Goal: Task Accomplishment & Management: Use online tool/utility

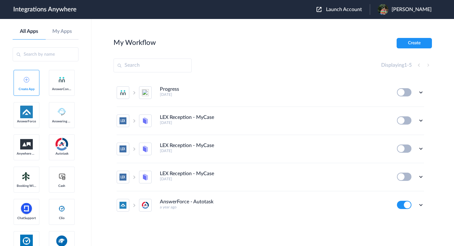
click at [362, 12] on span "Launch Account" at bounding box center [344, 9] width 36 height 5
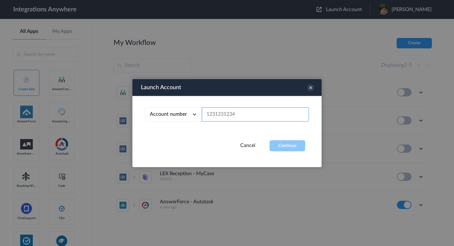
click at [228, 114] on input "text" at bounding box center [255, 114] width 107 height 14
paste input "8669802775"
type input "8669802775"
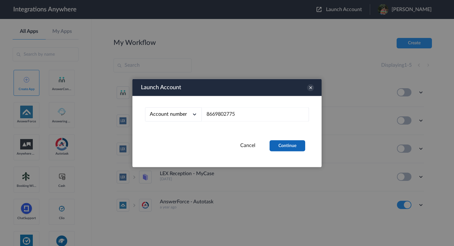
click at [288, 142] on button "Continue" at bounding box center [288, 145] width 36 height 11
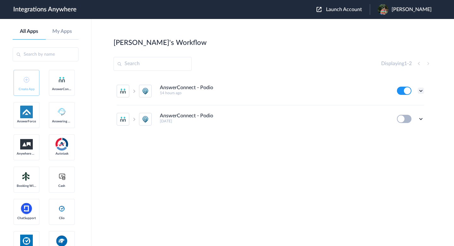
click at [421, 92] on icon at bounding box center [421, 90] width 6 height 6
click at [408, 116] on link "Task history" at bounding box center [403, 117] width 30 height 4
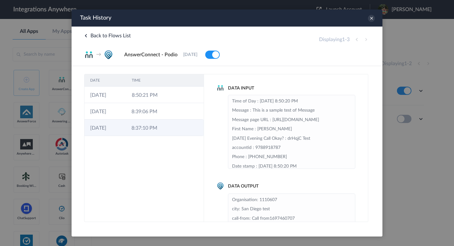
click at [169, 128] on td at bounding box center [174, 127] width 12 height 16
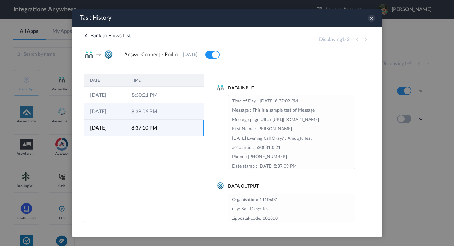
click at [163, 117] on td "8:39:06 PM" at bounding box center [146, 111] width 41 height 16
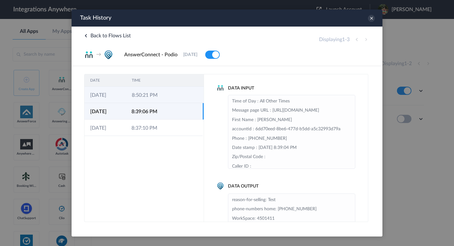
click at [159, 102] on td "8:50:21 PM" at bounding box center [147, 94] width 42 height 16
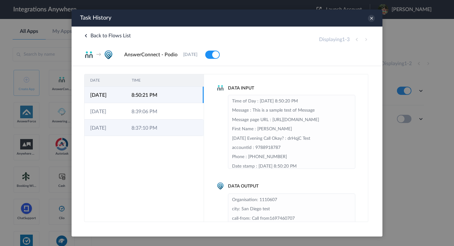
click at [156, 131] on td "8:37:10 PM" at bounding box center [146, 127] width 41 height 16
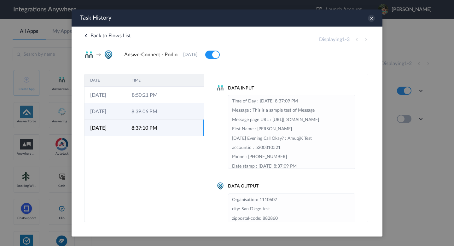
click at [152, 116] on td "8:39:06 PM" at bounding box center [146, 111] width 41 height 16
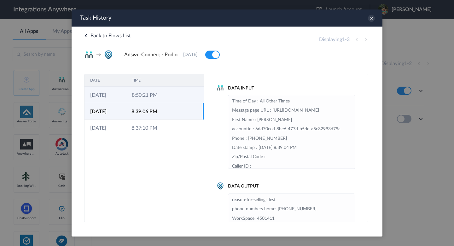
click at [151, 100] on td "8:50:21 PM" at bounding box center [147, 94] width 42 height 16
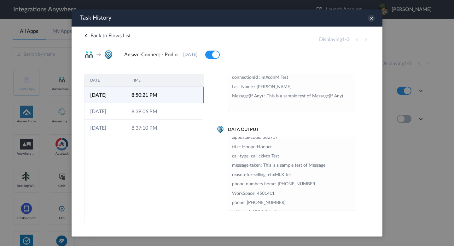
scroll to position [69, 0]
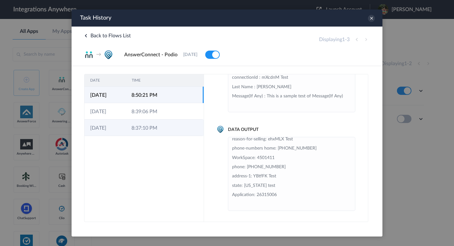
click at [155, 132] on td "8:37:10 PM" at bounding box center [146, 127] width 41 height 16
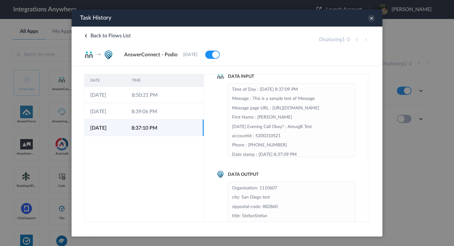
scroll to position [0, 0]
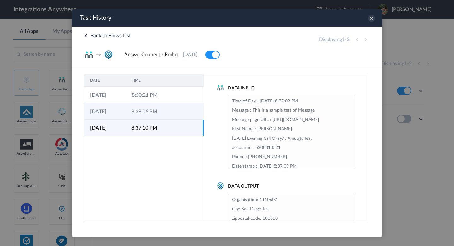
click at [136, 112] on td "8:39:06 PM" at bounding box center [146, 111] width 41 height 16
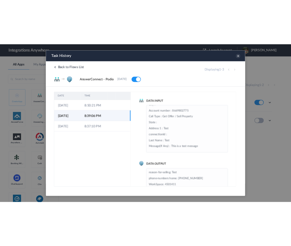
scroll to position [119, 0]
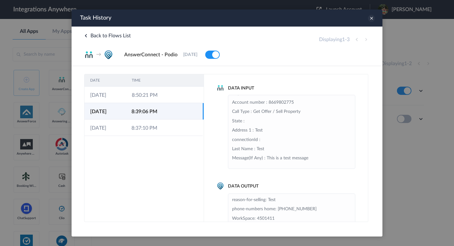
click at [372, 16] on icon at bounding box center [371, 18] width 7 height 7
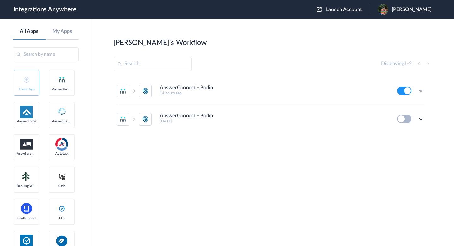
click at [187, 117] on h4 "AnswerConnect - Podio" at bounding box center [186, 116] width 53 height 6
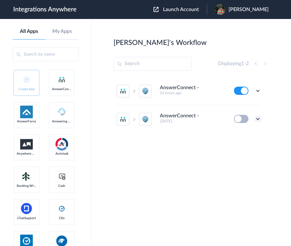
click at [258, 118] on icon at bounding box center [258, 119] width 6 height 6
click at [251, 147] on link "Task history" at bounding box center [240, 145] width 30 height 4
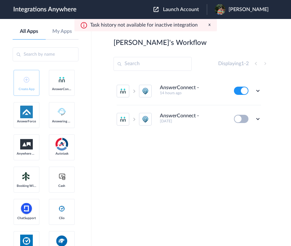
click at [244, 148] on div "AnswerConnect - Podio 14 hours ago Edit Task history Delete AnswerConnect - Pod…" at bounding box center [192, 124] width 156 height 95
click at [171, 115] on h4 "AnswerConnect - Podio" at bounding box center [179, 116] width 39 height 6
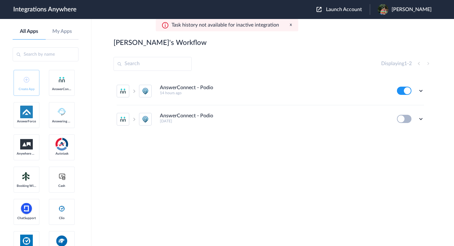
click at [329, 144] on div "AnswerConnect - Podio 14 hours ago Edit Task history Delete AnswerConnect - Pod…" at bounding box center [273, 124] width 319 height 95
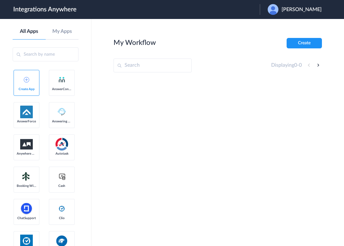
click at [282, 135] on div at bounding box center [218, 126] width 209 height 95
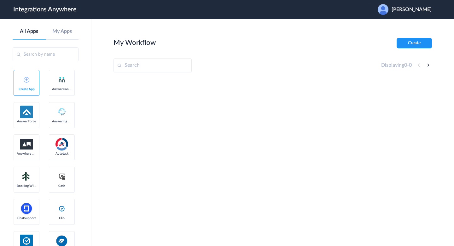
click at [344, 12] on span "[PERSON_NAME]" at bounding box center [412, 10] width 40 height 6
click at [344, 22] on li "Logout" at bounding box center [404, 26] width 68 height 12
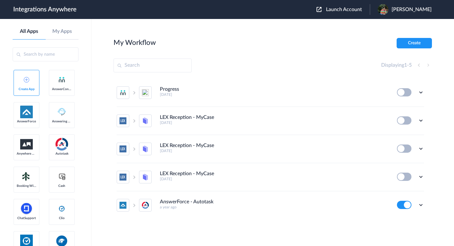
click at [367, 12] on button "Launch Account" at bounding box center [343, 10] width 53 height 6
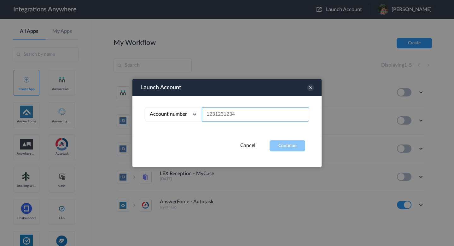
click at [244, 113] on input "text" at bounding box center [255, 114] width 107 height 14
paste input "8669802775"
type input "8669802775"
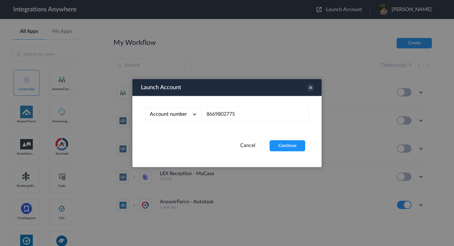
click at [300, 151] on div "Launch Account Account number Account number Email address 8669802775 Cancel Co…" at bounding box center [227, 123] width 189 height 88
click at [294, 146] on button "Continue" at bounding box center [288, 145] width 36 height 11
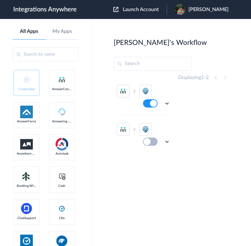
click at [170, 134] on div "AnswerConnect - Podio 14 hours ago Edit Task history Delete AnswerConnect - Pod…" at bounding box center [146, 127] width 64 height 101
click at [164, 143] on icon at bounding box center [167, 141] width 6 height 6
click at [157, 165] on link "Task history" at bounding box center [149, 167] width 30 height 4
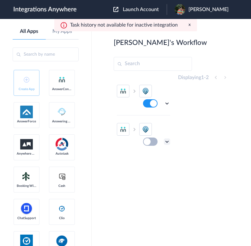
click at [164, 141] on icon at bounding box center [167, 141] width 6 height 6
click at [228, 170] on section "Larry's Workflow Create Displaying 1 - 2 AnswerConnect - Podio 14 hours ago Edi…" at bounding box center [171, 151] width 115 height 227
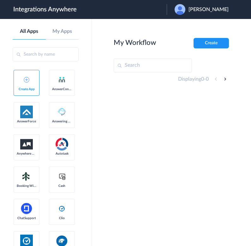
click at [217, 11] on span "[PERSON_NAME]" at bounding box center [208, 10] width 40 height 6
click at [185, 26] on link "Logout" at bounding box center [177, 25] width 13 height 4
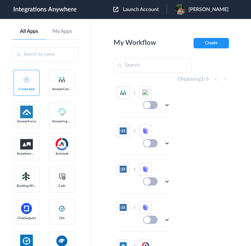
click at [159, 9] on span "Launch Account" at bounding box center [141, 9] width 36 height 5
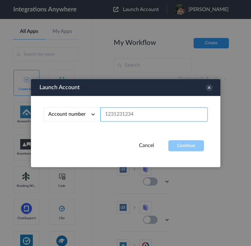
click at [159, 112] on input "text" at bounding box center [153, 114] width 107 height 14
paste input "8669802775"
type input "8669802775"
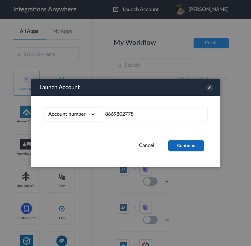
click at [193, 144] on button "Continue" at bounding box center [186, 145] width 36 height 11
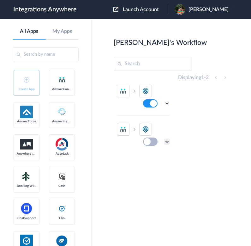
click at [164, 140] on icon at bounding box center [167, 141] width 6 height 6
click at [150, 158] on li "Edit" at bounding box center [149, 156] width 41 height 12
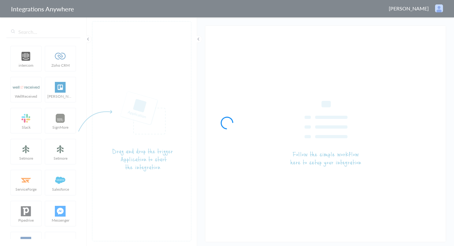
type input "AnswerConnect - Podio"
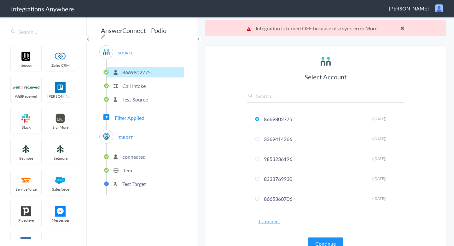
click at [403, 28] on span at bounding box center [403, 28] width 4 height 5
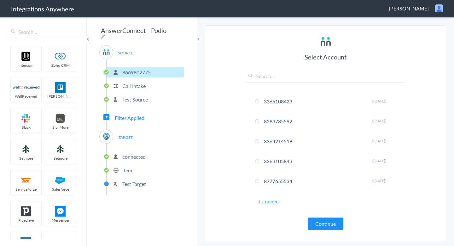
scroll to position [513, 0]
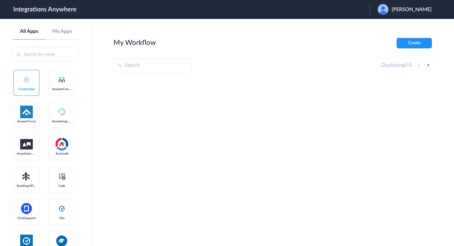
click at [413, 9] on span "[PERSON_NAME]" at bounding box center [412, 10] width 40 height 6
click at [388, 27] on link "Logout" at bounding box center [381, 25] width 13 height 4
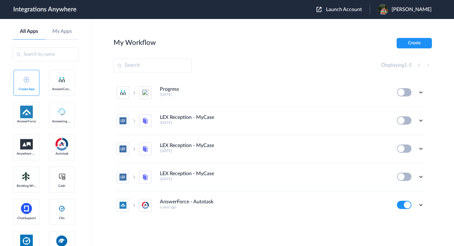
click at [362, 9] on span "Launch Account" at bounding box center [344, 9] width 36 height 5
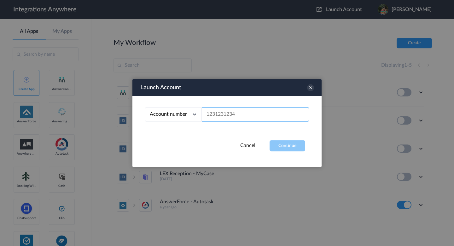
click at [227, 114] on input "text" at bounding box center [255, 114] width 107 height 14
paste input "8669802775"
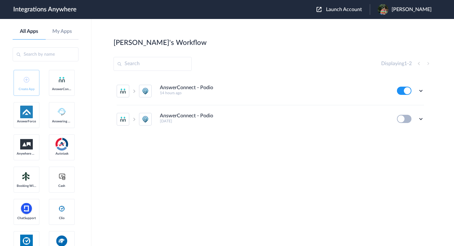
click at [302, 97] on li "AnswerConnect - Podio 14 hours ago Edit Task history Delete" at bounding box center [271, 91] width 308 height 28
click at [422, 120] on icon at bounding box center [421, 119] width 6 height 6
click at [305, 134] on div "AnswerConnect - Podio 14 hours ago Edit Task history Delete AnswerConnect - Pod…" at bounding box center [273, 124] width 319 height 95
click at [421, 92] on icon at bounding box center [421, 90] width 6 height 6
click at [402, 118] on link "Task history" at bounding box center [403, 117] width 30 height 4
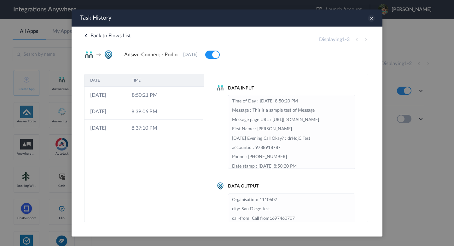
click at [372, 18] on icon at bounding box center [371, 18] width 7 height 7
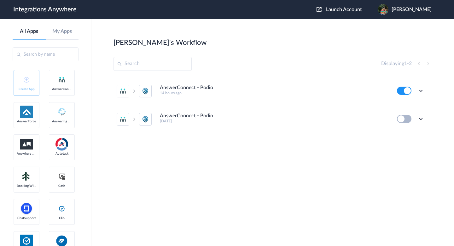
click at [319, 65] on div "Displaying 1 - 2" at bounding box center [273, 64] width 319 height 14
click at [424, 120] on icon at bounding box center [421, 119] width 6 height 6
click at [405, 147] on link "Task history" at bounding box center [403, 145] width 30 height 4
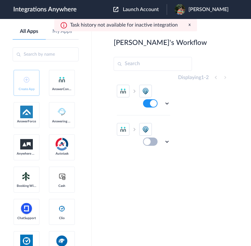
click at [159, 10] on span "Launch Account" at bounding box center [141, 9] width 36 height 5
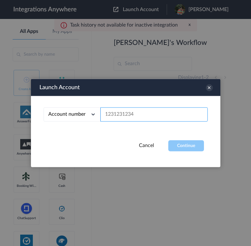
click at [145, 119] on input "text" at bounding box center [153, 114] width 107 height 14
paste input "8669802775"
type input "8669802775"
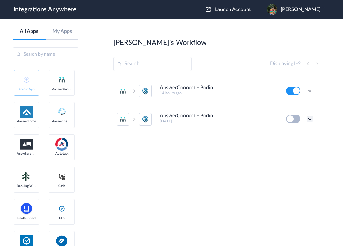
click at [310, 119] on icon at bounding box center [310, 119] width 6 height 6
click at [292, 133] on link "Edit" at bounding box center [284, 133] width 15 height 4
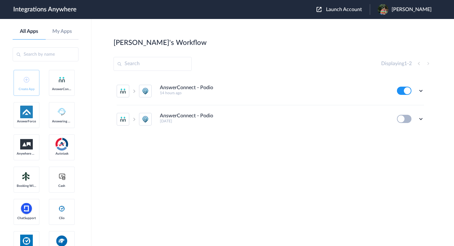
click at [312, 159] on div "AnswerConnect - Podio 14 hours ago Edit Task history Delete AnswerConnect - Pod…" at bounding box center [273, 124] width 319 height 95
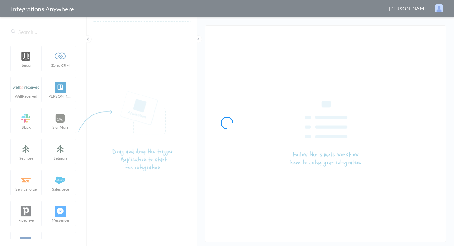
type input "AnswerConnect - Podio"
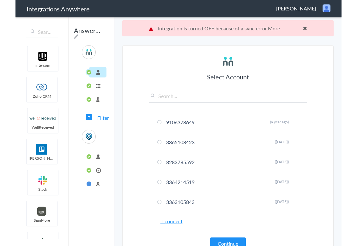
scroll to position [513, 0]
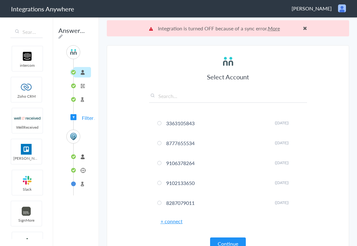
click at [291, 221] on h6 "+ connect" at bounding box center [228, 220] width 158 height 7
click at [232, 242] on button "Continue" at bounding box center [228, 243] width 36 height 12
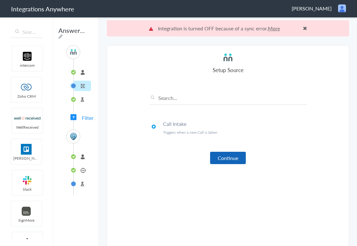
click at [228, 157] on button "Continue" at bounding box center [228, 157] width 36 height 12
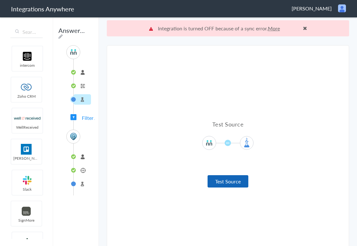
click at [229, 181] on button "Test Source" at bounding box center [227, 181] width 41 height 12
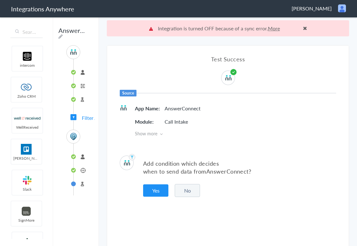
click at [187, 190] on button "No" at bounding box center [187, 190] width 25 height 13
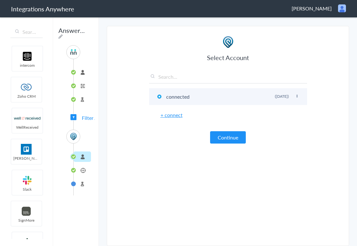
scroll to position [14, 0]
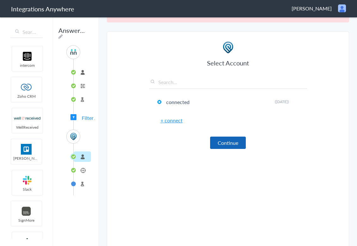
click at [233, 143] on button "Continue" at bounding box center [228, 142] width 36 height 12
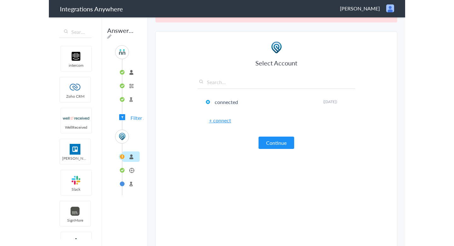
scroll to position [0, 0]
